Goal: Communication & Community: Answer question/provide support

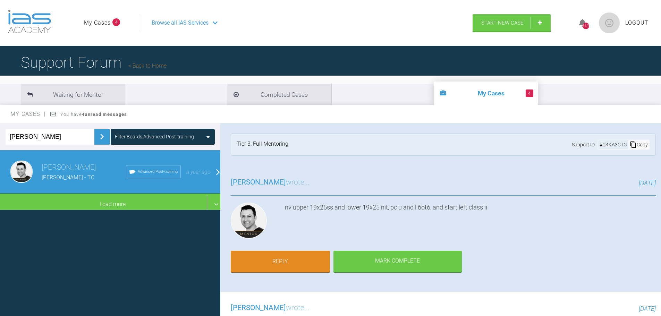
click at [83, 137] on input "[PERSON_NAME]" at bounding box center [50, 137] width 89 height 16
click at [282, 258] on link "Reply" at bounding box center [280, 263] width 99 height 22
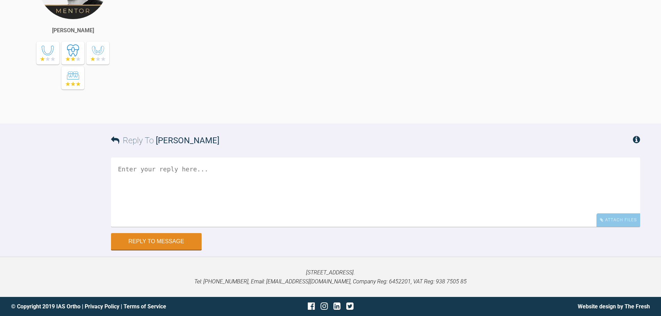
scroll to position [2969, 0]
click at [137, 171] on textarea at bounding box center [375, 192] width 529 height 69
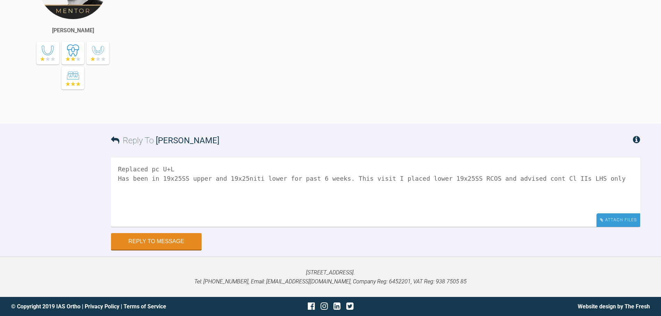
type textarea "Replaced pc U+L Has been in 19x25SS upper and 19x25niti lower for past 6 weeks.…"
click at [611, 222] on div "Attach Files" at bounding box center [619, 221] width 44 height 14
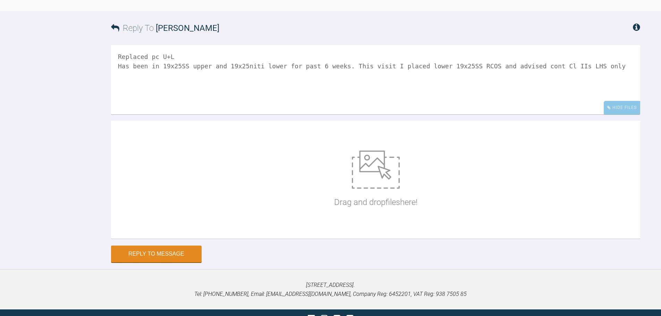
click at [363, 189] on img at bounding box center [376, 170] width 48 height 38
type input "C:\fakepath\[PERSON_NAME] [DATE] (2).JPG"
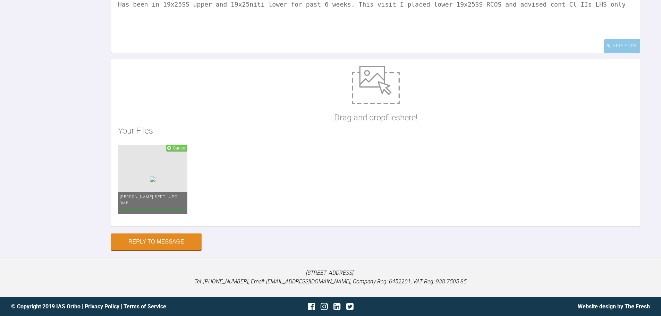
scroll to position [3142, 0]
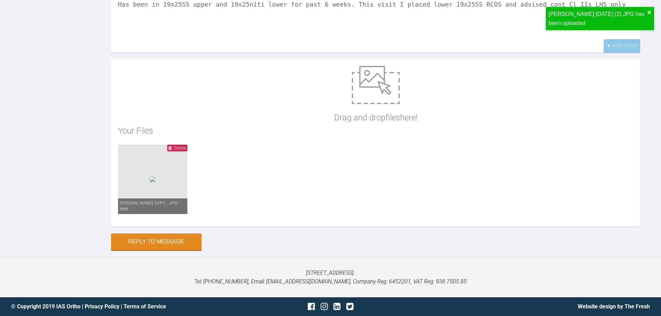
click at [373, 107] on div "Drag and drop files here!" at bounding box center [375, 95] width 83 height 58
type input "C:\fakepath\[PERSON_NAME] [DATE] (3).JPG"
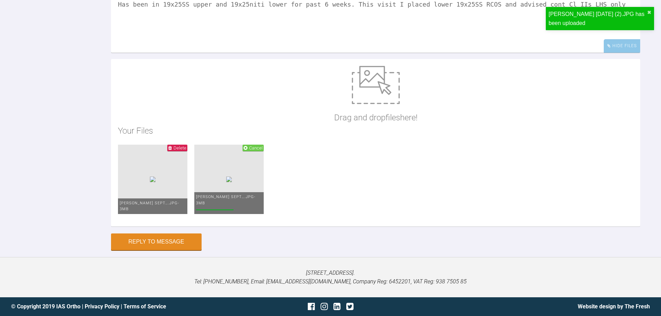
click at [375, 90] on img at bounding box center [376, 85] width 48 height 38
type input "C:\fakepath\[PERSON_NAME] [DATE] (4).JPG"
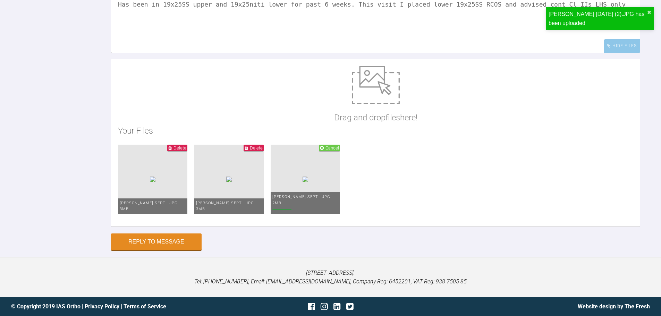
click at [387, 84] on img at bounding box center [376, 85] width 48 height 38
type input "C:\fakepath\[PERSON_NAME] [DATE] (5).JPG"
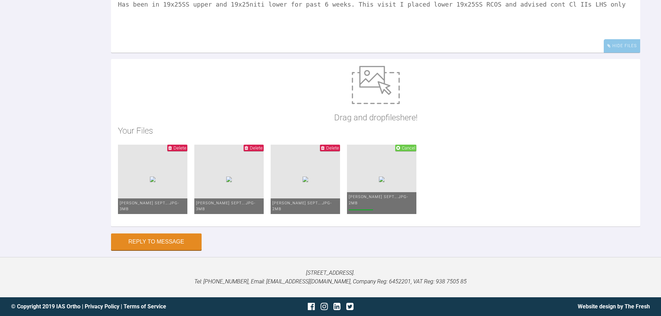
click at [368, 89] on img at bounding box center [376, 85] width 48 height 38
type input "C:\fakepath\[PERSON_NAME] [DATE] (6).JPG"
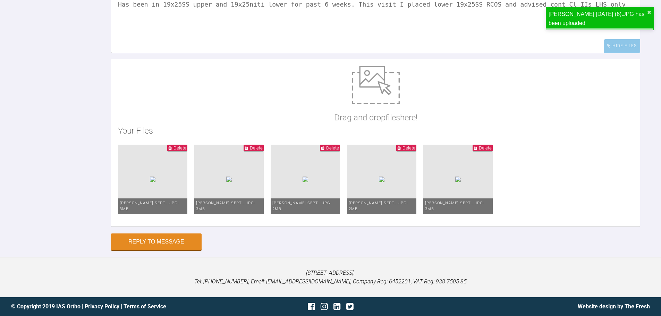
scroll to position [3219, 0]
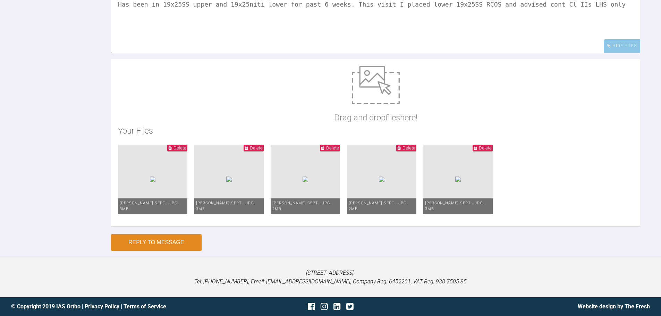
click at [149, 245] on button "Reply to Message" at bounding box center [156, 242] width 91 height 17
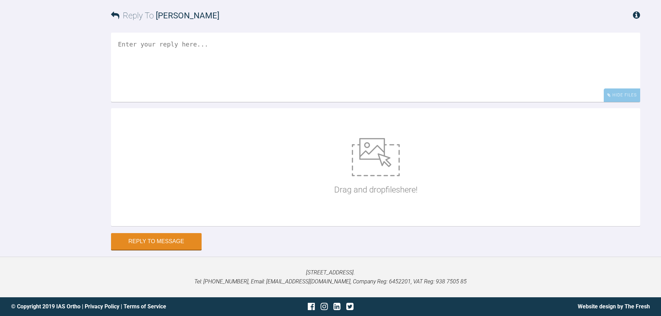
scroll to position [3091, 0]
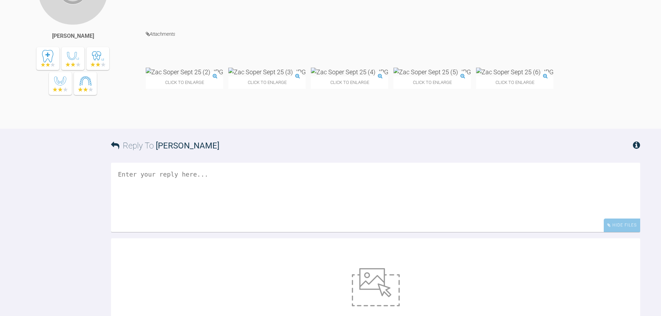
click at [124, 232] on textarea at bounding box center [375, 197] width 529 height 69
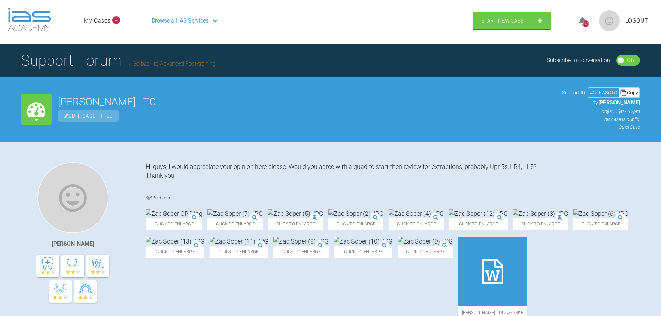
scroll to position [0, 0]
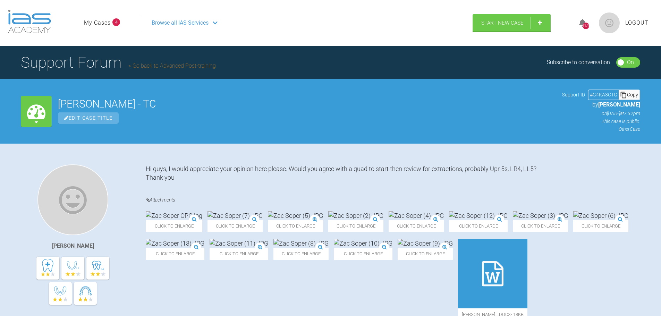
click at [156, 66] on link "Go back to Advanced Post-training" at bounding box center [171, 65] width 87 height 7
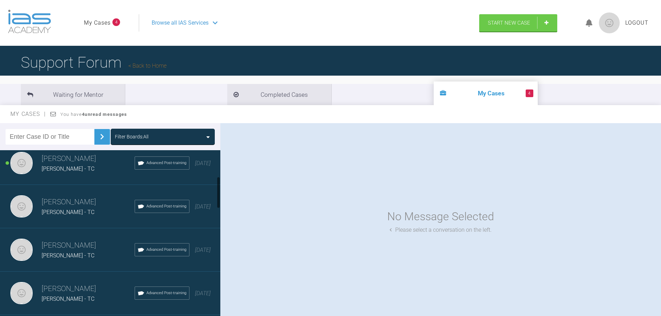
scroll to position [174, 0]
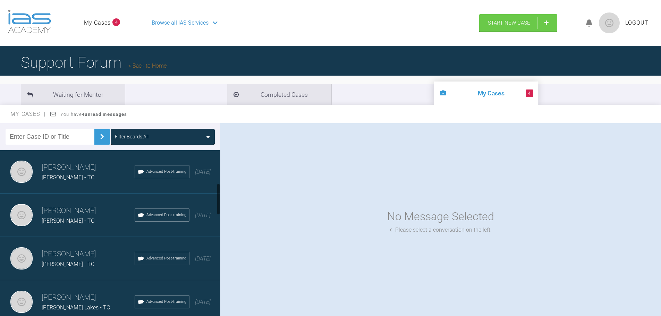
click at [78, 228] on div "[PERSON_NAME] [PERSON_NAME] - TC Advanced Post-training [DATE]" at bounding box center [113, 215] width 226 height 43
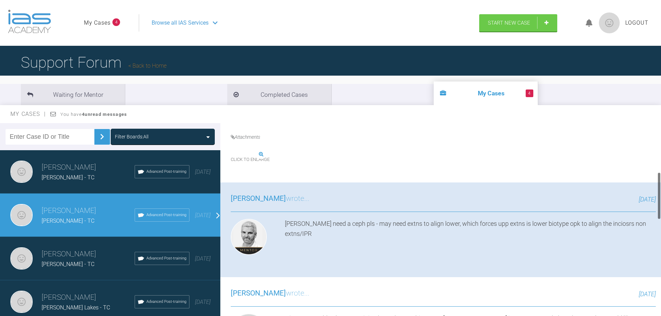
scroll to position [0, 0]
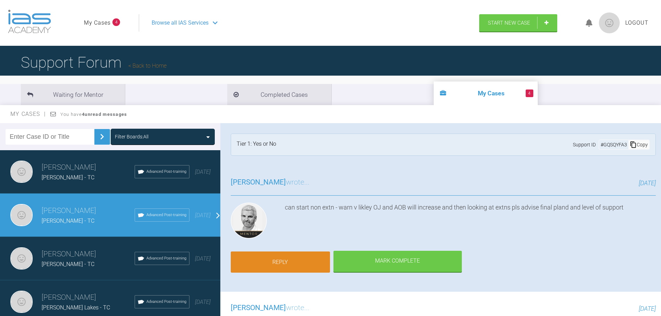
click at [282, 266] on link "Reply" at bounding box center [280, 263] width 99 height 22
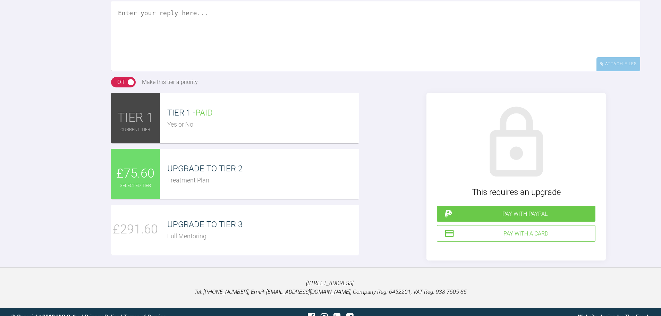
scroll to position [1101, 0]
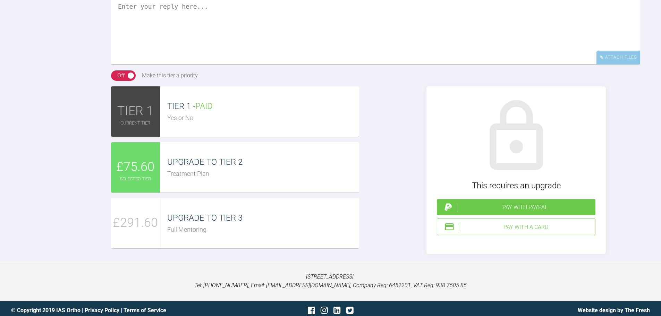
click at [174, 45] on textarea at bounding box center [375, 29] width 529 height 69
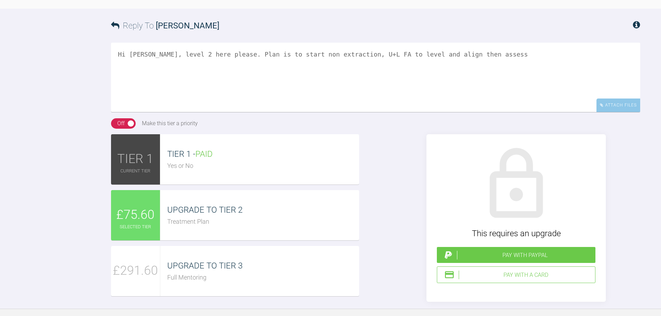
scroll to position [1066, 0]
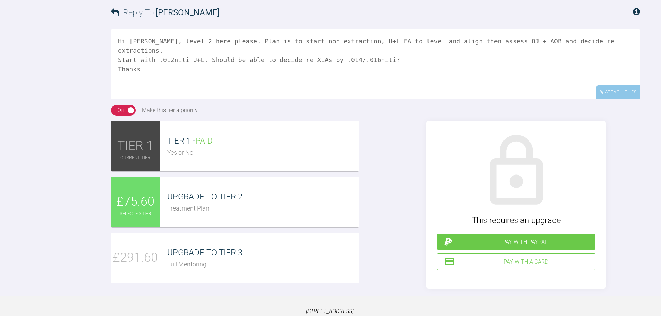
type textarea "Hi Ross, level 2 here please. Plan is to start non extraction, U+L FA to level …"
click at [198, 214] on div "Treatment Plan" at bounding box center [263, 209] width 192 height 10
click at [492, 267] on div "Pay with a Card" at bounding box center [526, 262] width 134 height 9
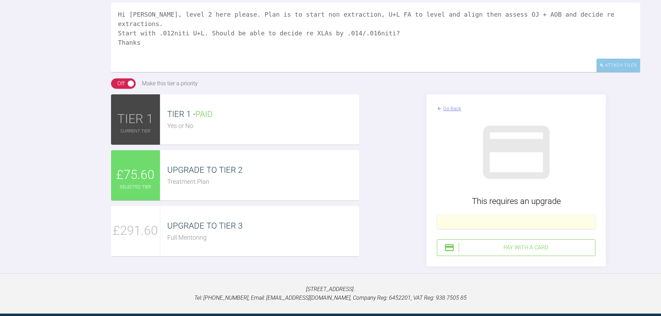
scroll to position [1149, 0]
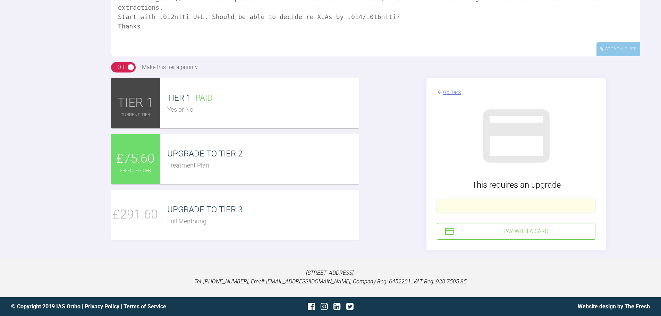
click at [523, 235] on div "Pay with a Card" at bounding box center [526, 231] width 134 height 9
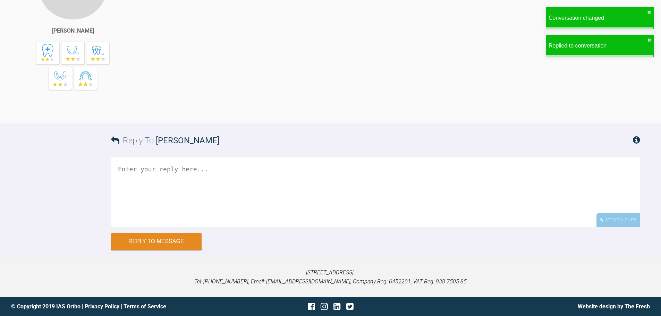
scroll to position [1114, 0]
